Goal: Transaction & Acquisition: Purchase product/service

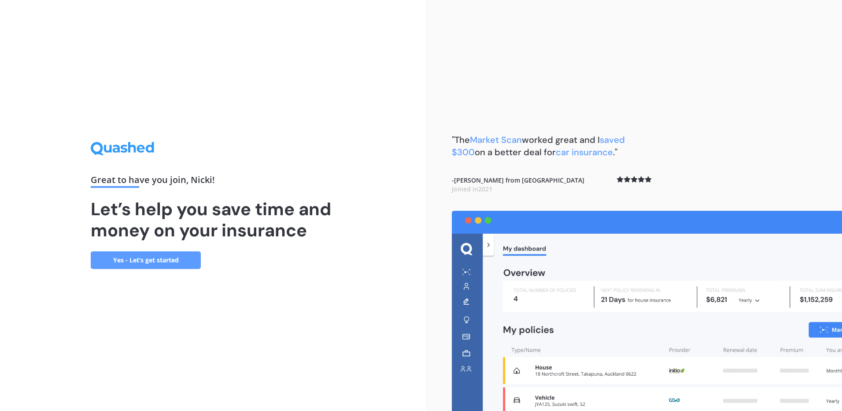
click at [126, 257] on link "Yes - Let’s get started" at bounding box center [146, 260] width 110 height 18
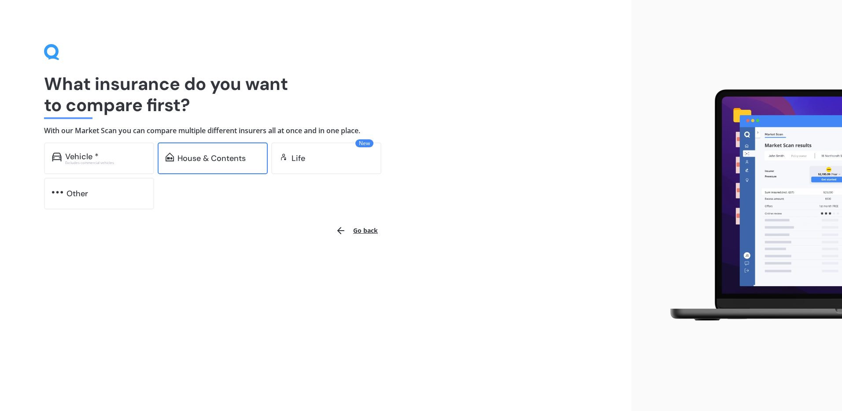
click at [207, 159] on div "House & Contents" at bounding box center [212, 158] width 68 height 9
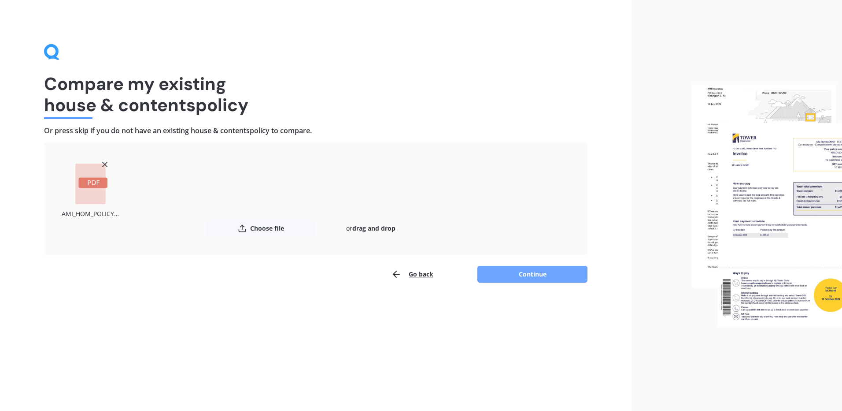
click at [542, 273] on button "Continue" at bounding box center [533, 274] width 110 height 17
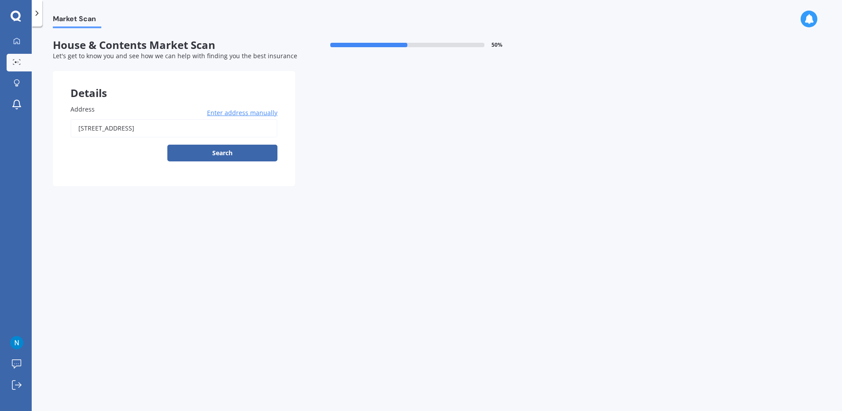
click at [130, 132] on input "[STREET_ADDRESS]" at bounding box center [173, 128] width 207 height 19
type input "[STREET_ADDRESS]"
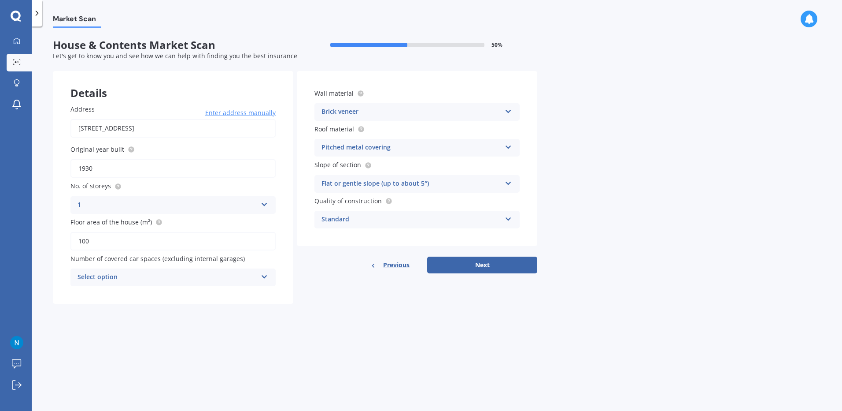
click at [116, 167] on input "1930" at bounding box center [172, 168] width 205 height 19
type input "1950"
click at [115, 273] on div "Select option" at bounding box center [168, 277] width 180 height 11
click at [84, 293] on div "0" at bounding box center [173, 294] width 204 height 16
click at [503, 110] on div "Brick veneer Artificial weatherboard/plank cladding Blockwork Brick veneer Doub…" at bounding box center [417, 112] width 205 height 18
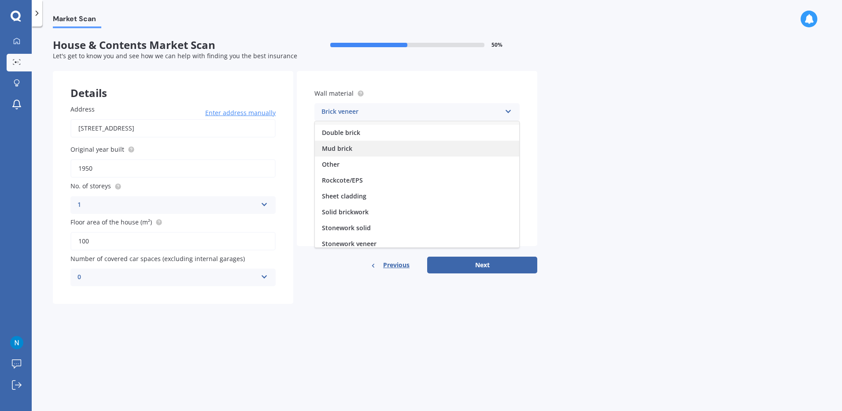
scroll to position [80, 0]
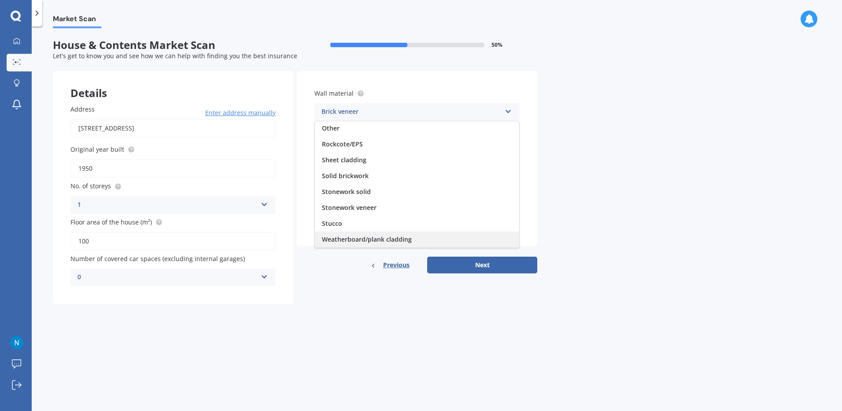
click at [391, 235] on span "Weatherboard/plank cladding" at bounding box center [367, 239] width 90 height 8
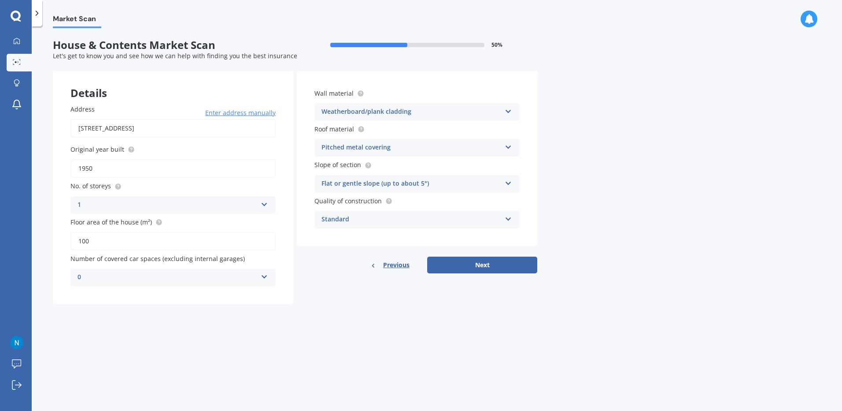
click at [505, 180] on icon at bounding box center [508, 181] width 7 height 6
click at [371, 196] on div "Flat or gentle slope (up to about 5°)" at bounding box center [417, 201] width 204 height 16
click at [459, 265] on button "Next" at bounding box center [482, 264] width 110 height 17
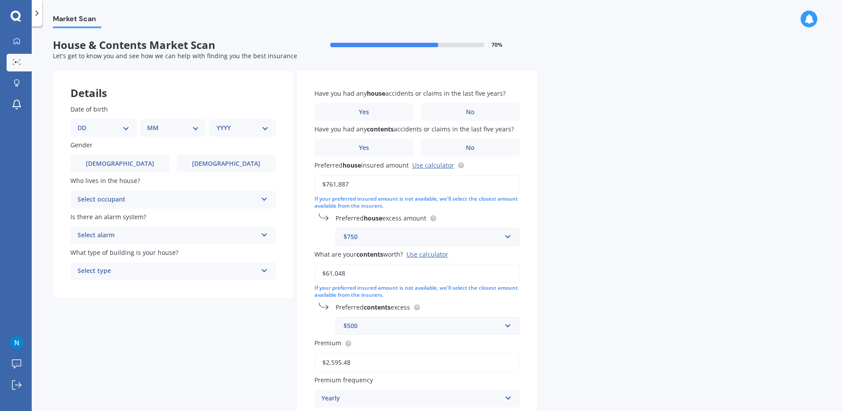
click at [93, 128] on select "DD 01 02 03 04 05 06 07 08 09 10 11 12 13 14 15 16 17 18 19 20 21 22 23 24 25 2…" at bounding box center [104, 128] width 52 height 10
select select "31"
click at [85, 123] on select "DD 01 02 03 04 05 06 07 08 09 10 11 12 13 14 15 16 17 18 19 20 21 22 23 24 25 2…" at bounding box center [104, 128] width 52 height 10
click at [185, 126] on select "MM 01 02 03 04 05 06 07 08 09 10 11 12" at bounding box center [175, 128] width 48 height 10
select select "10"
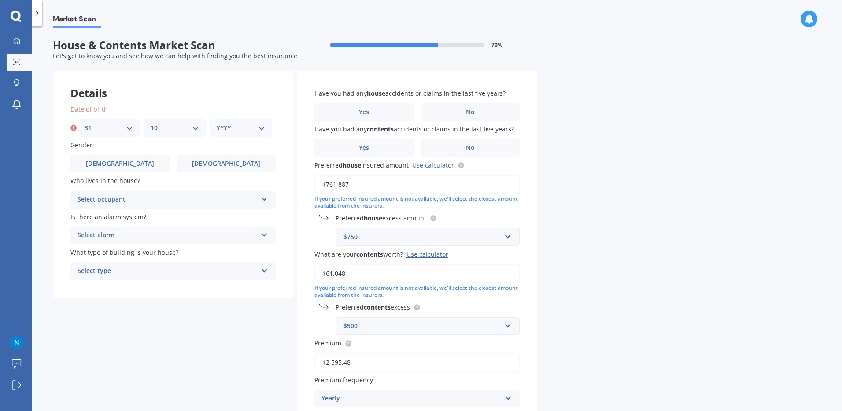
click at [151, 123] on select "MM 01 02 03 04 05 06 07 08 09 10 11 12" at bounding box center [175, 128] width 48 height 10
click at [233, 125] on select "YYYY 2009 2008 2007 2006 2005 2004 2003 2002 2001 2000 1999 1998 1997 1996 1995…" at bounding box center [241, 128] width 48 height 10
select select "1966"
click at [217, 123] on select "YYYY 2009 2008 2007 2006 2005 2004 2003 2002 2001 2000 1999 1998 1997 1996 1995…" at bounding box center [241, 128] width 48 height 10
click at [210, 162] on label "[DEMOGRAPHIC_DATA]" at bounding box center [226, 164] width 99 height 18
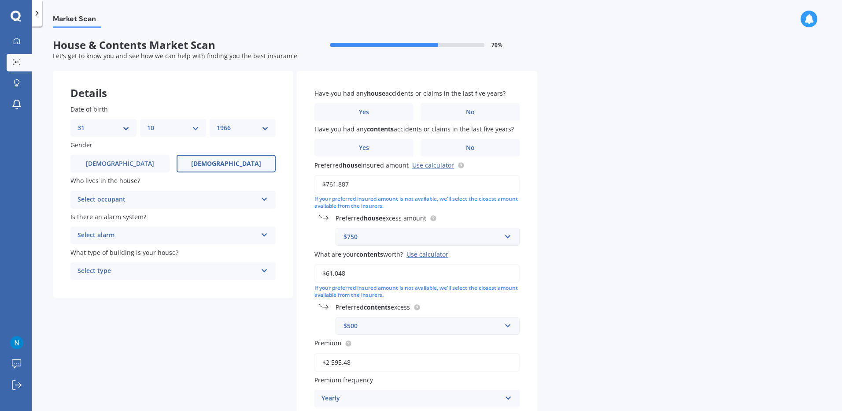
click at [0, 0] on input "[DEMOGRAPHIC_DATA]" at bounding box center [0, 0] width 0 height 0
click at [173, 197] on div "Select occupant" at bounding box center [168, 199] width 180 height 11
click at [107, 214] on div "Owner" at bounding box center [173, 217] width 204 height 16
click at [148, 237] on div "Select alarm" at bounding box center [168, 235] width 180 height 11
click at [106, 267] on span "Yes, not monitored" at bounding box center [107, 268] width 58 height 8
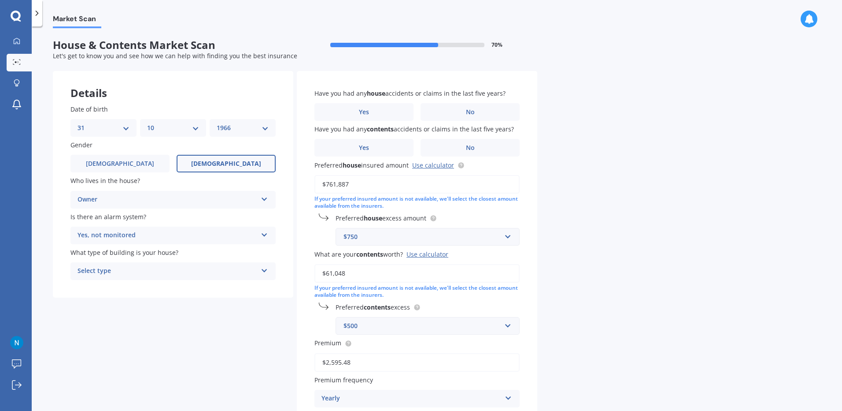
click at [132, 271] on div "Select type" at bounding box center [168, 271] width 180 height 11
click at [117, 286] on span "Freestanding" at bounding box center [97, 288] width 39 height 8
click at [464, 109] on label "No" at bounding box center [470, 112] width 99 height 18
click at [0, 0] on input "No" at bounding box center [0, 0] width 0 height 0
click at [462, 148] on label "No" at bounding box center [470, 148] width 99 height 18
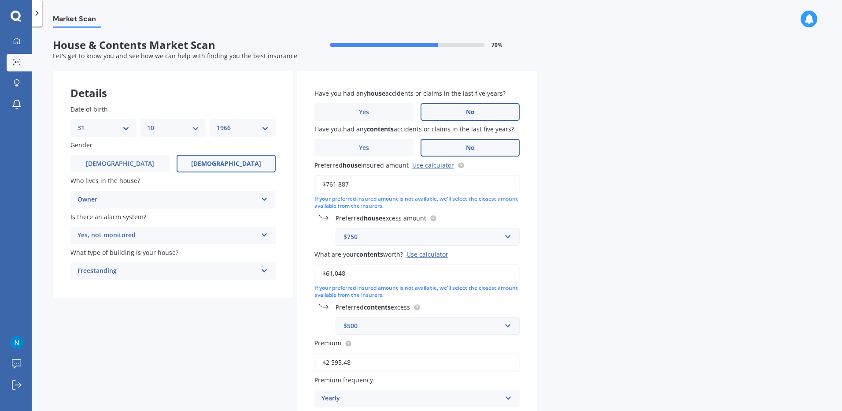
click at [0, 0] on input "No" at bounding box center [0, 0] width 0 height 0
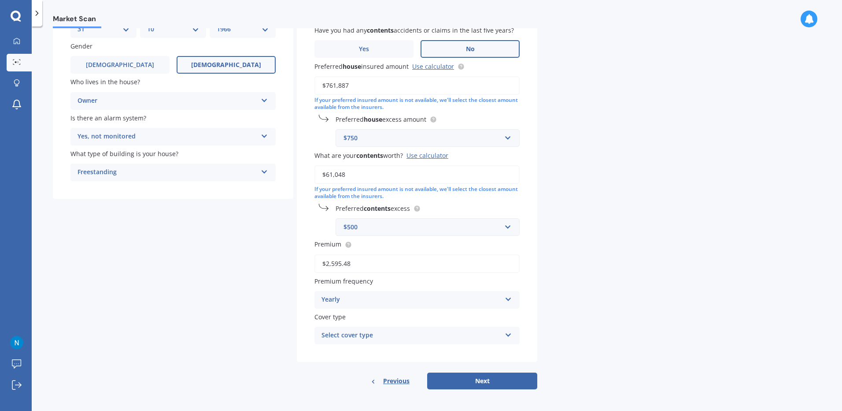
scroll to position [100, 0]
click at [408, 335] on div "Select cover type" at bounding box center [412, 334] width 180 height 11
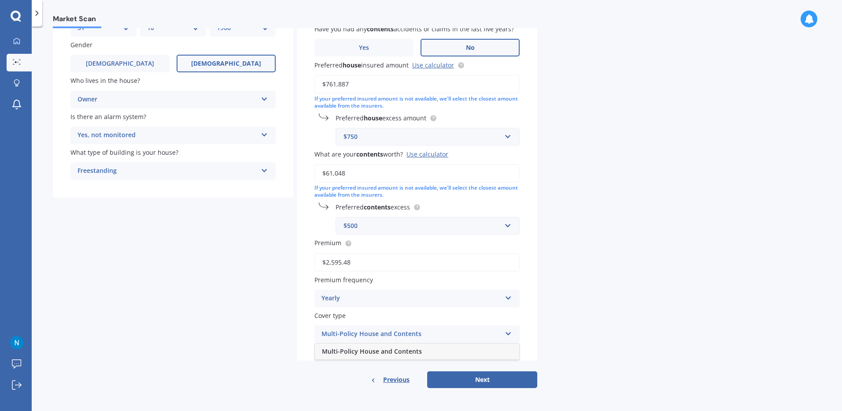
click at [390, 352] on span "Multi-Policy House and Contents" at bounding box center [372, 351] width 100 height 8
click at [470, 381] on button "Next" at bounding box center [482, 379] width 110 height 17
select select "31"
select select "10"
select select "1966"
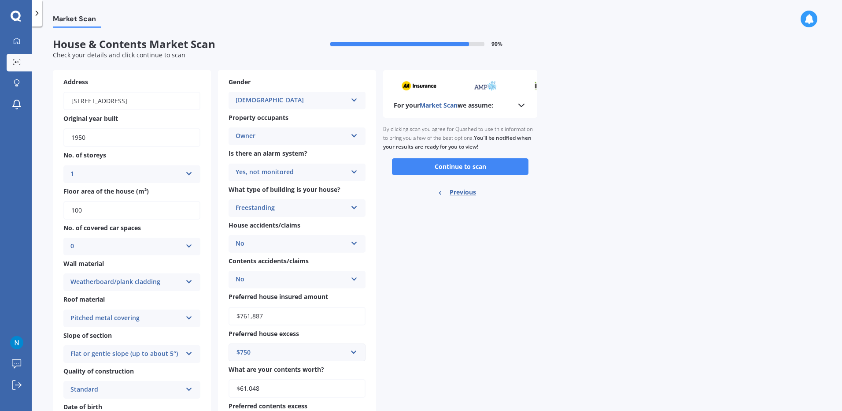
scroll to position [0, 0]
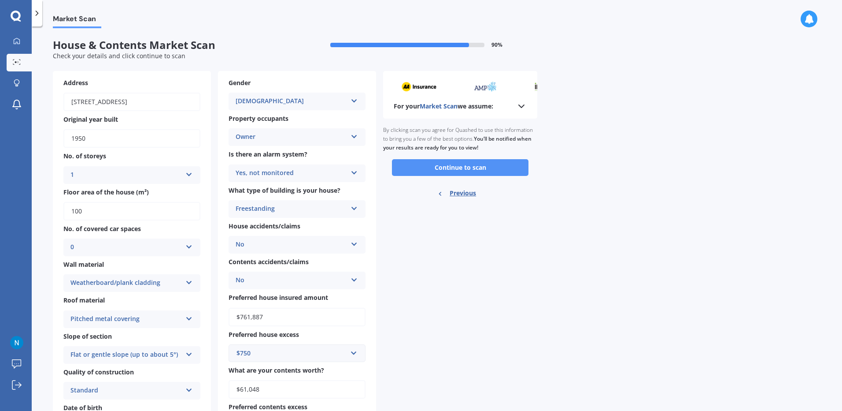
click at [461, 166] on button "Continue to scan" at bounding box center [460, 167] width 137 height 17
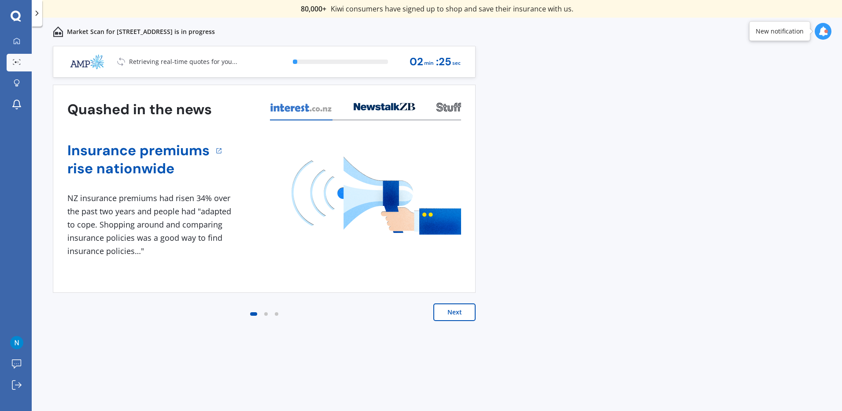
click at [463, 312] on button "Next" at bounding box center [455, 312] width 42 height 18
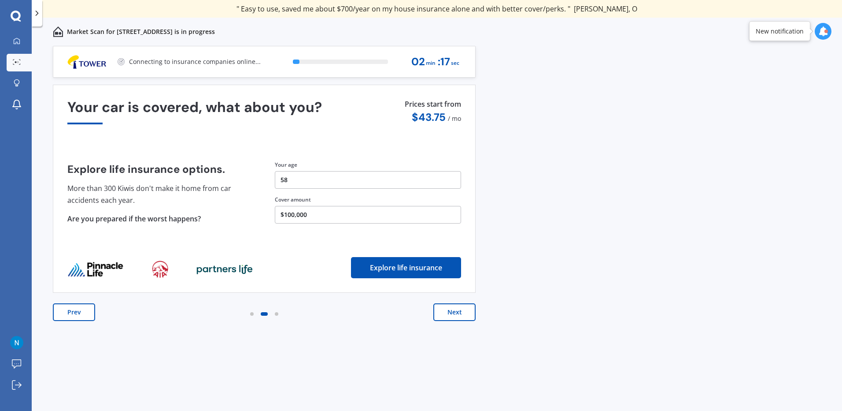
click at [463, 312] on button "Next" at bounding box center [455, 312] width 42 height 18
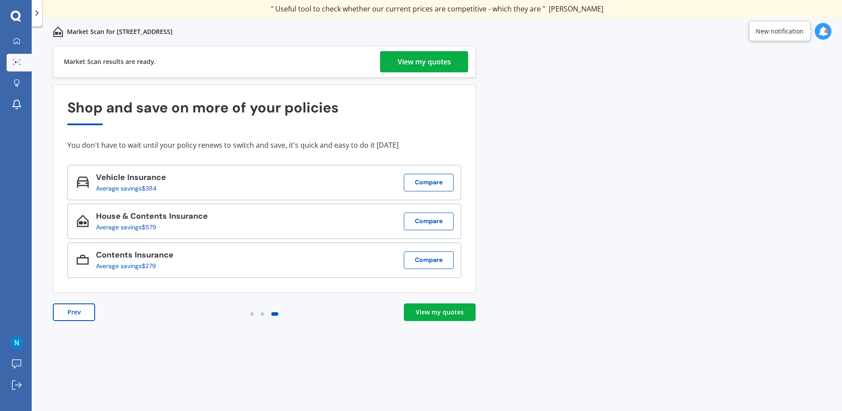
click at [419, 59] on div "View my quotes" at bounding box center [424, 61] width 53 height 21
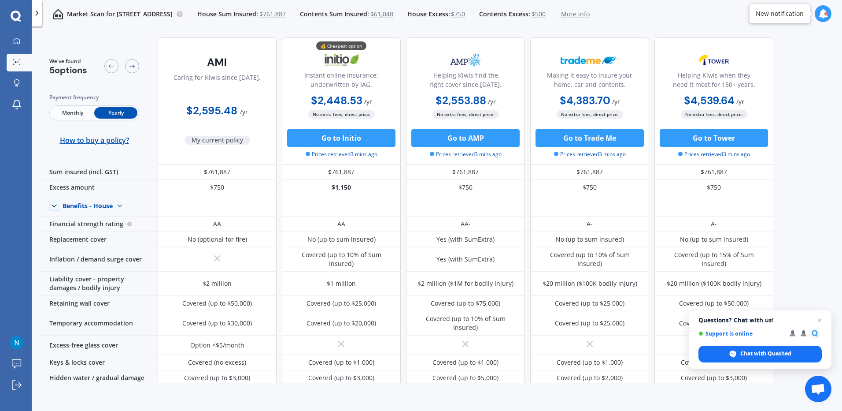
click at [821, 318] on span "Close chat" at bounding box center [820, 320] width 11 height 11
